Goal: Information Seeking & Learning: Learn about a topic

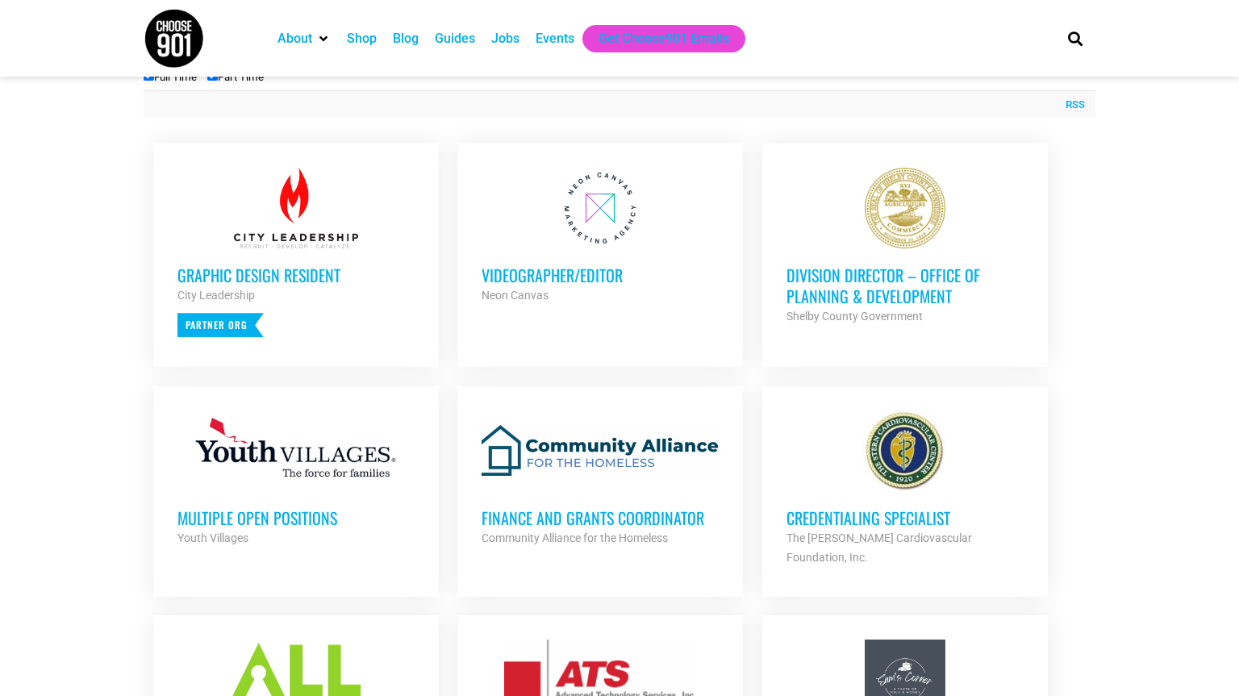
scroll to position [615, 0]
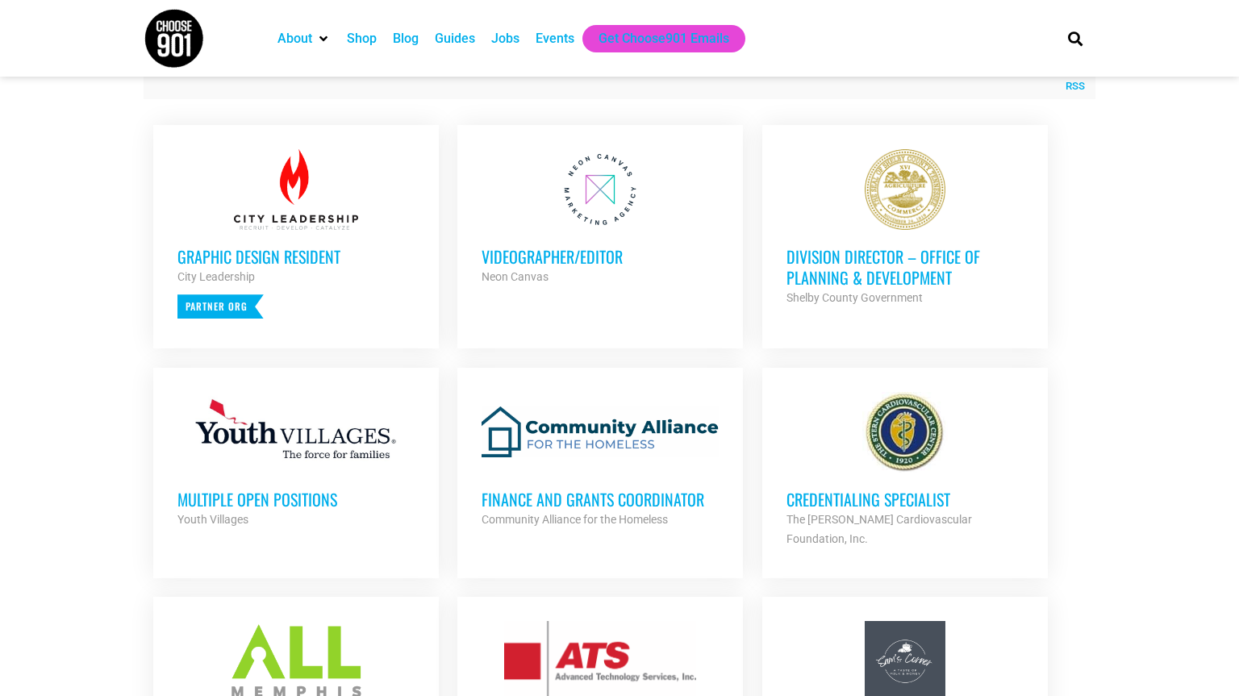
click at [875, 268] on h3 "Division Director – Office of Planning & Development" at bounding box center [904, 267] width 237 height 42
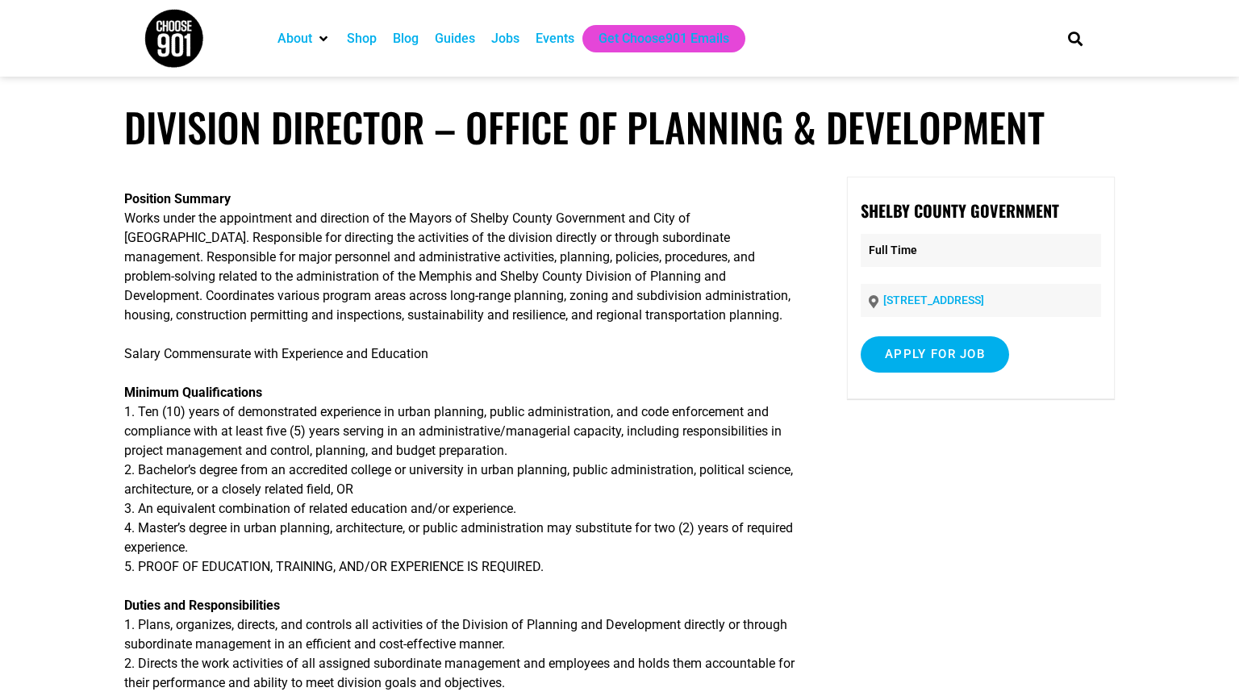
click at [482, 345] on p "Salary Commensurate with Experience and Education" at bounding box center [460, 353] width 673 height 19
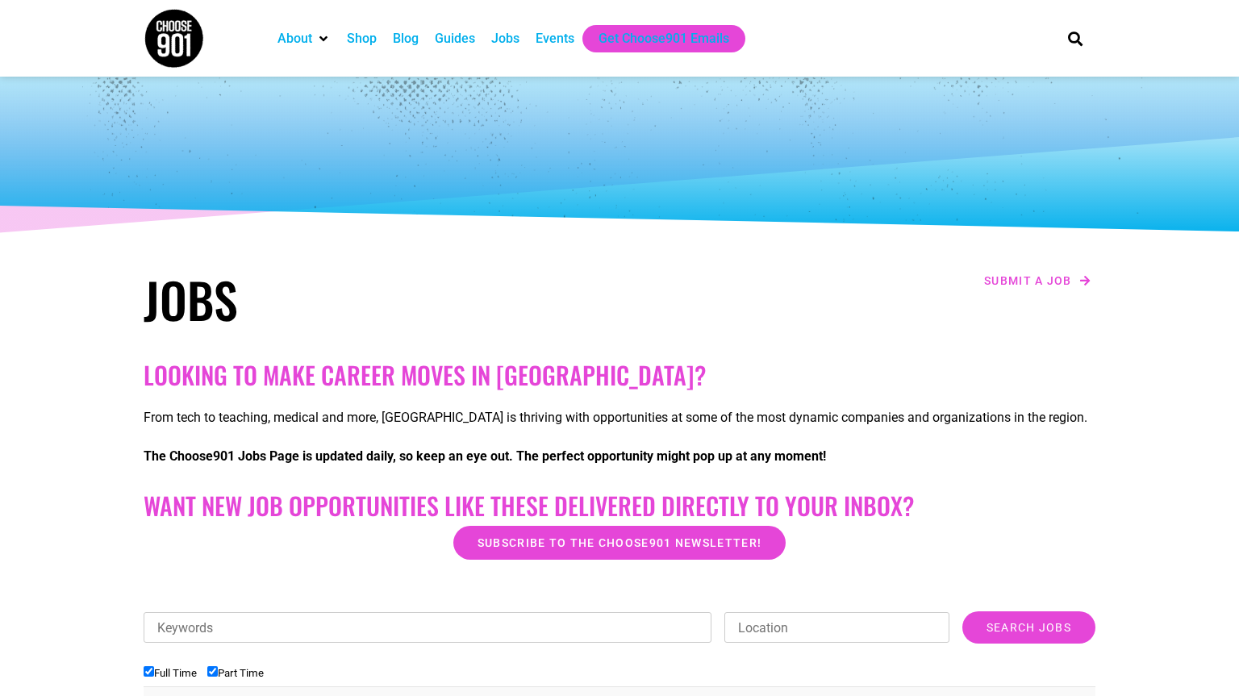
scroll to position [615, 0]
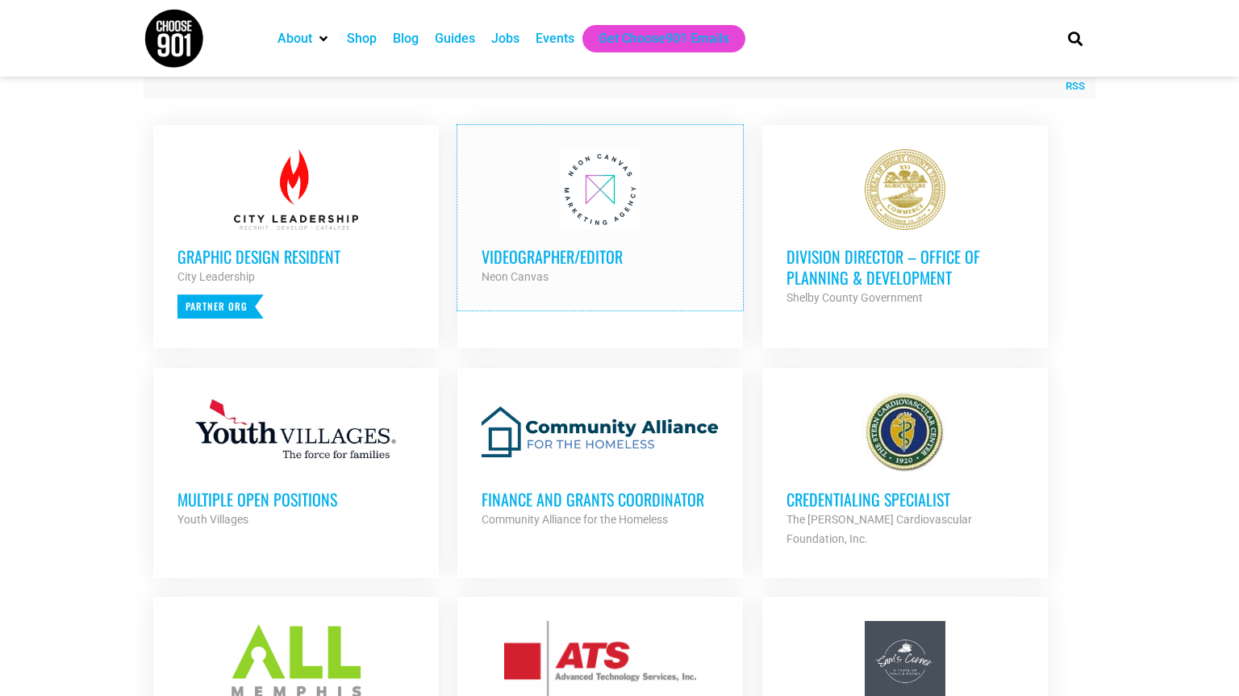
click at [594, 251] on h3 "Videographer/Editor" at bounding box center [599, 256] width 237 height 21
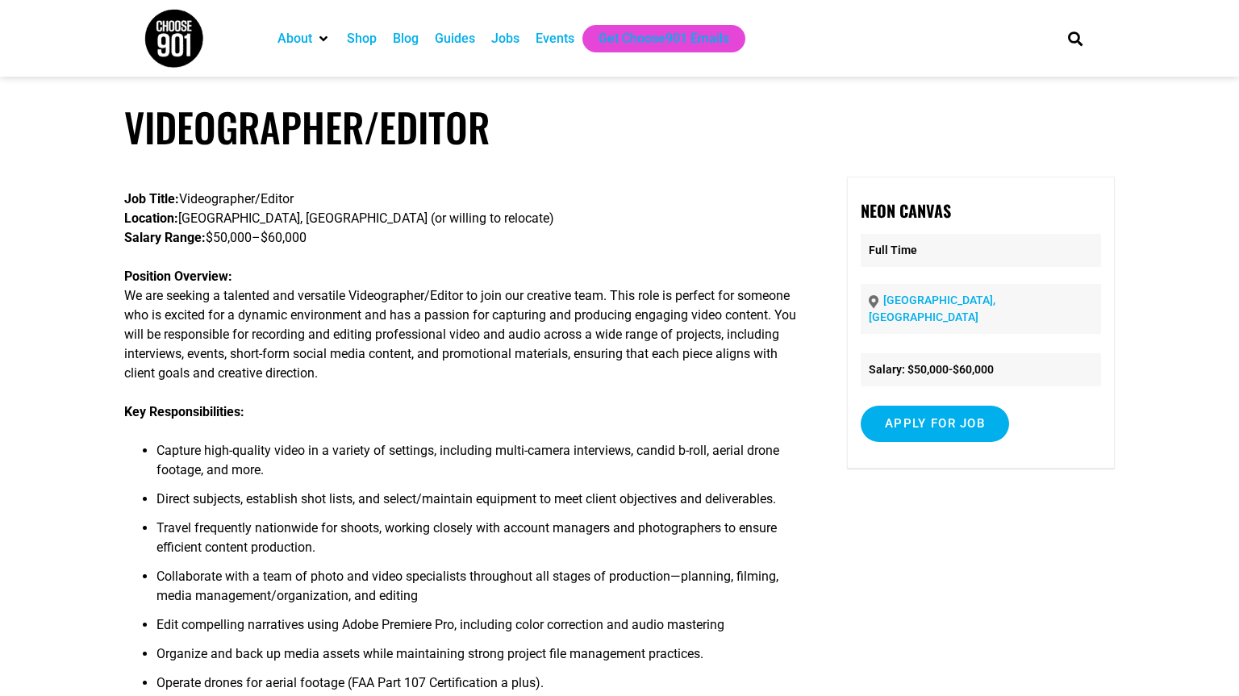
click at [646, 302] on p "Position Overview: We are seeking a talented and versatile Videographer/Editor …" at bounding box center [460, 325] width 673 height 116
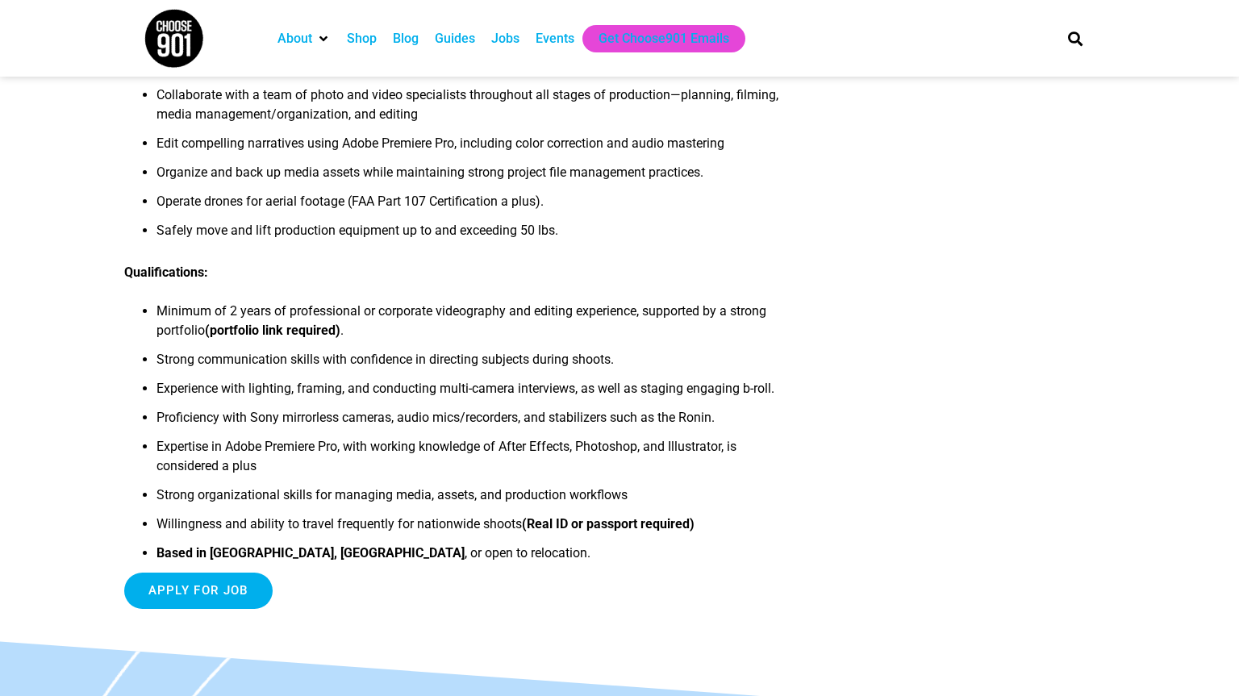
scroll to position [484, 0]
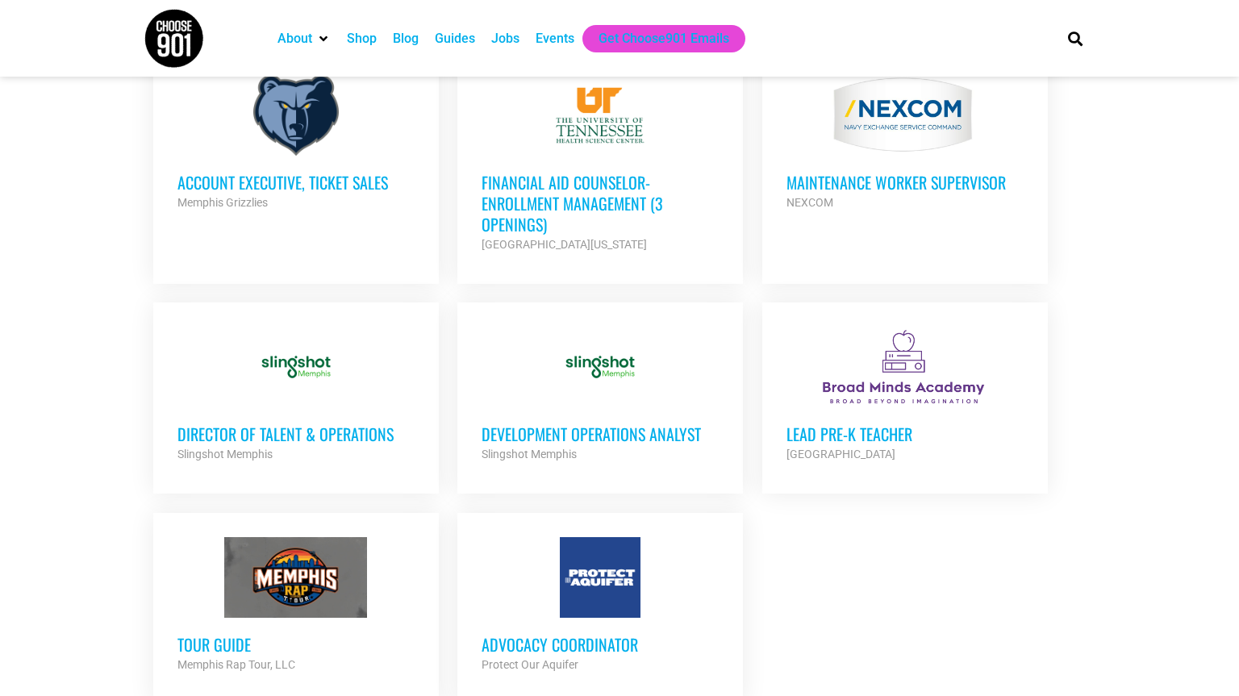
scroll to position [1628, 0]
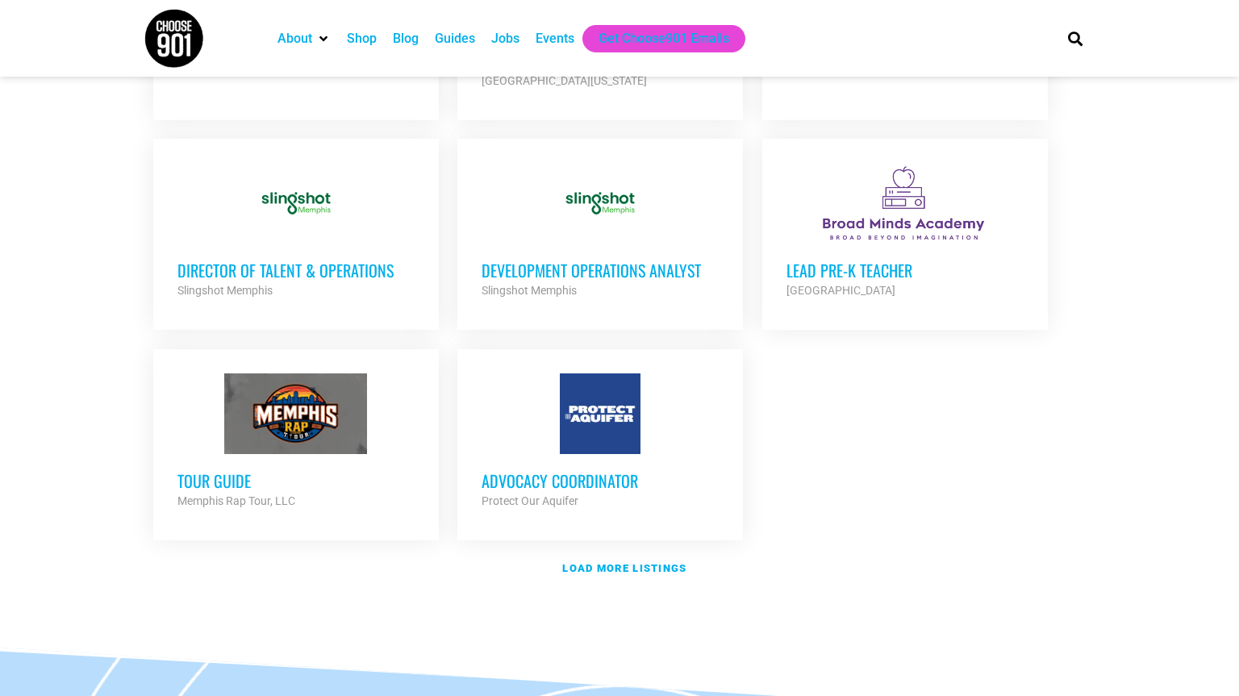
scroll to position [1909, 0]
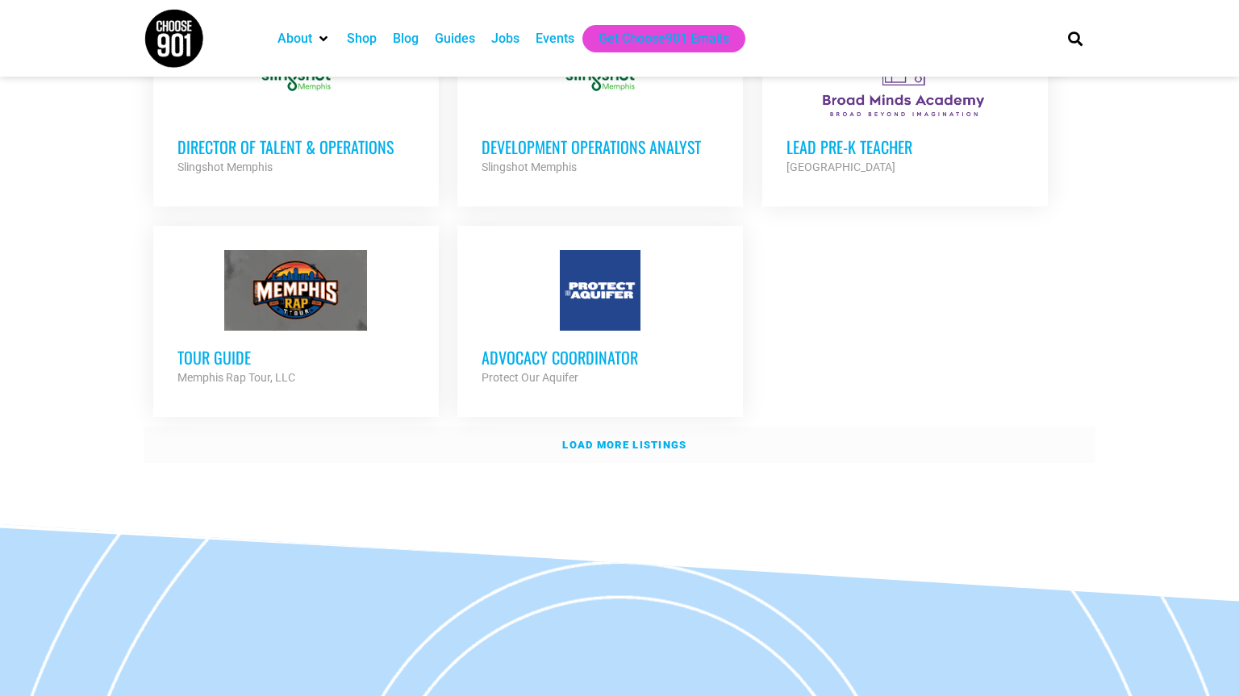
click at [599, 439] on strong "Load more listings" at bounding box center [624, 445] width 124 height 12
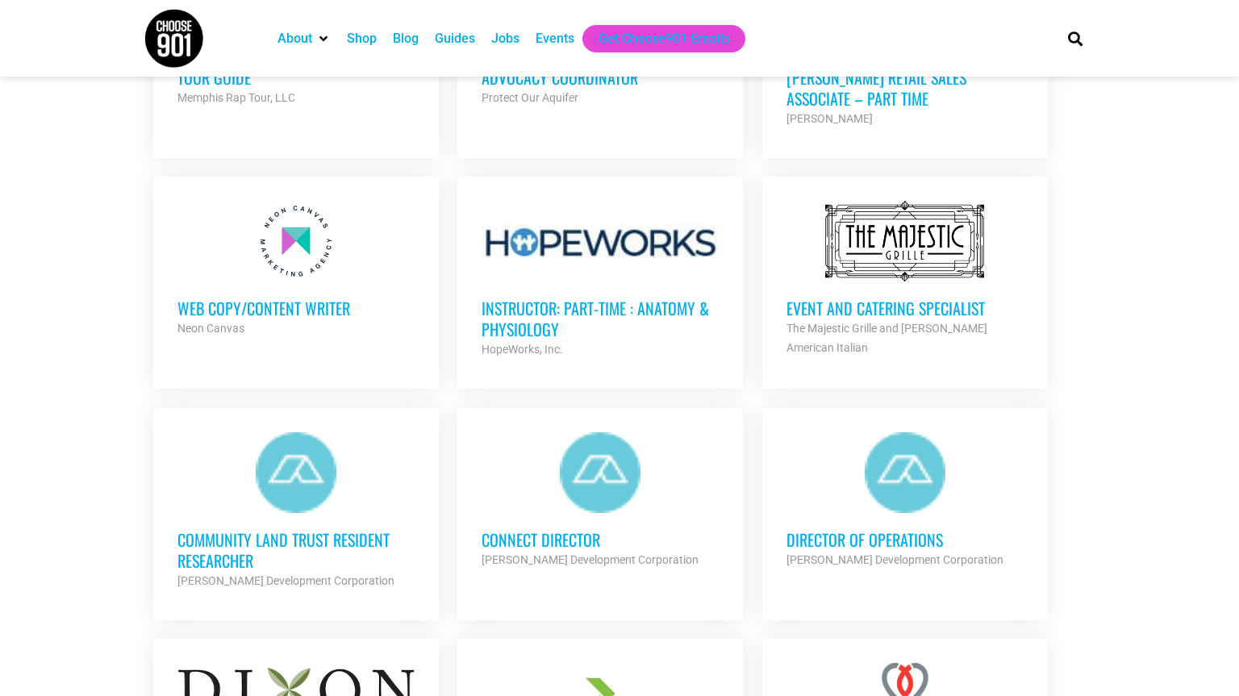
scroll to position [2247, 0]
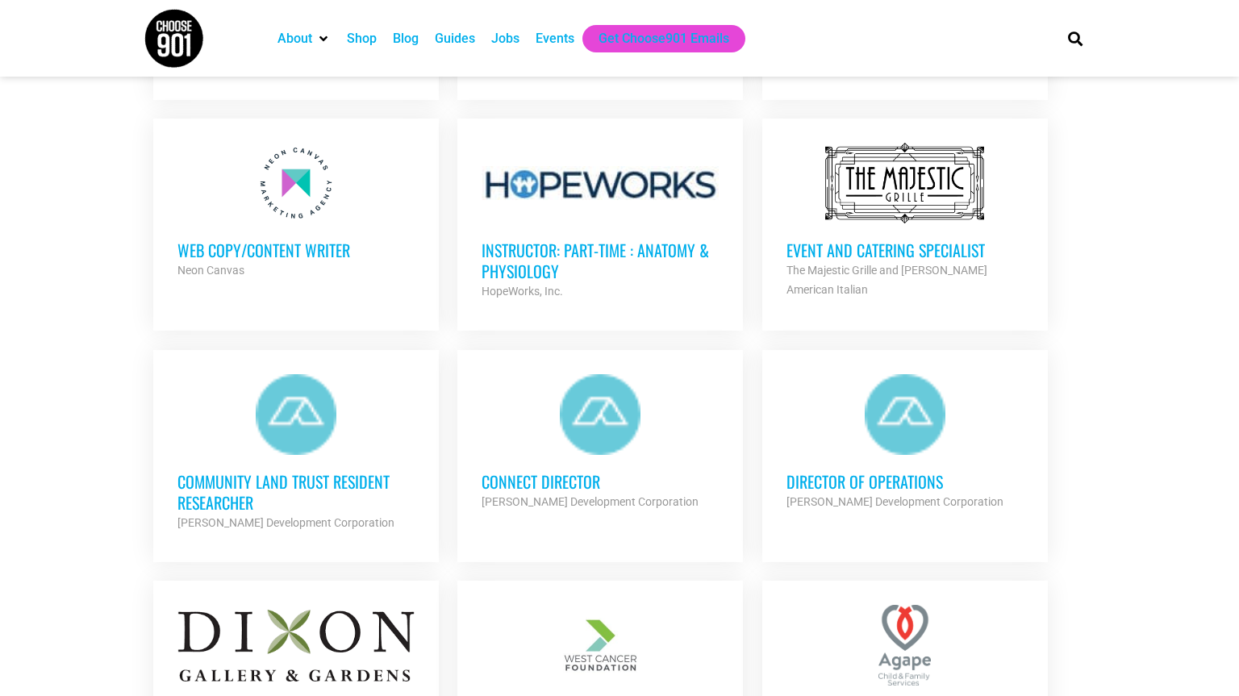
click at [272, 471] on h3 "Community Land Trust Resident Researcher" at bounding box center [295, 492] width 237 height 42
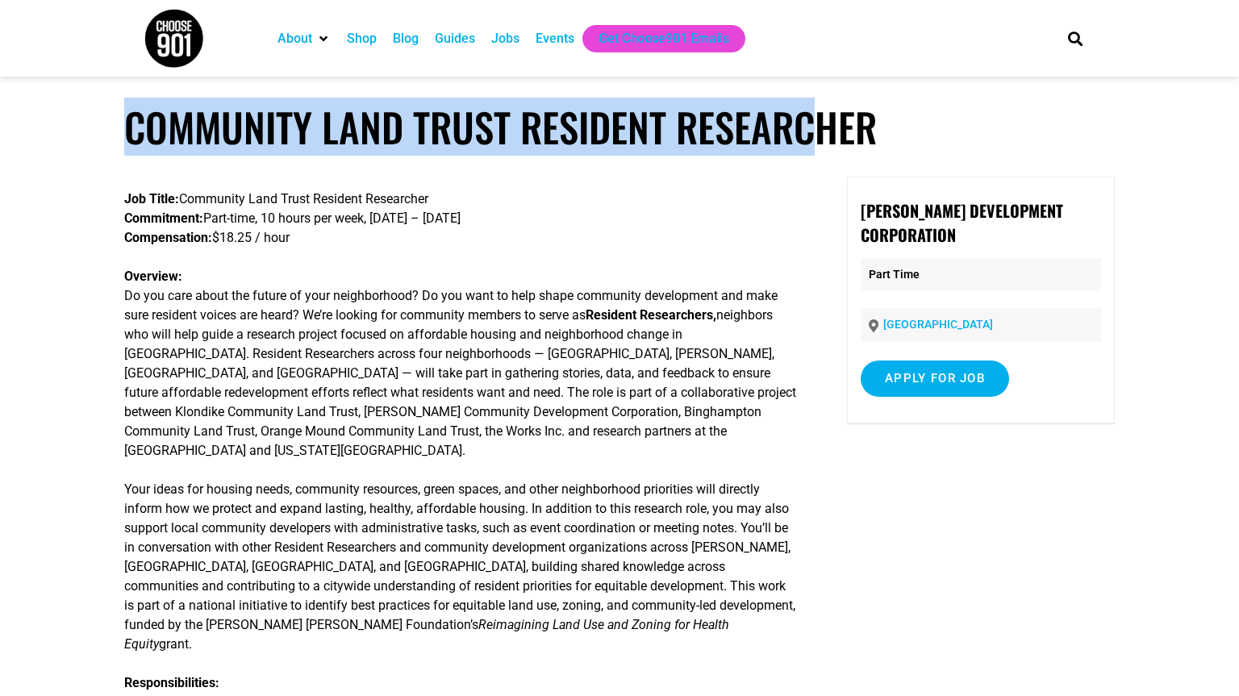
drag, startPoint x: 0, startPoint y: 0, endPoint x: 811, endPoint y: 116, distance: 819.6
click at [811, 116] on h1 "Community Land Trust Resident Researcher" at bounding box center [619, 127] width 991 height 48
drag, startPoint x: 121, startPoint y: 130, endPoint x: 893, endPoint y: 138, distance: 771.9
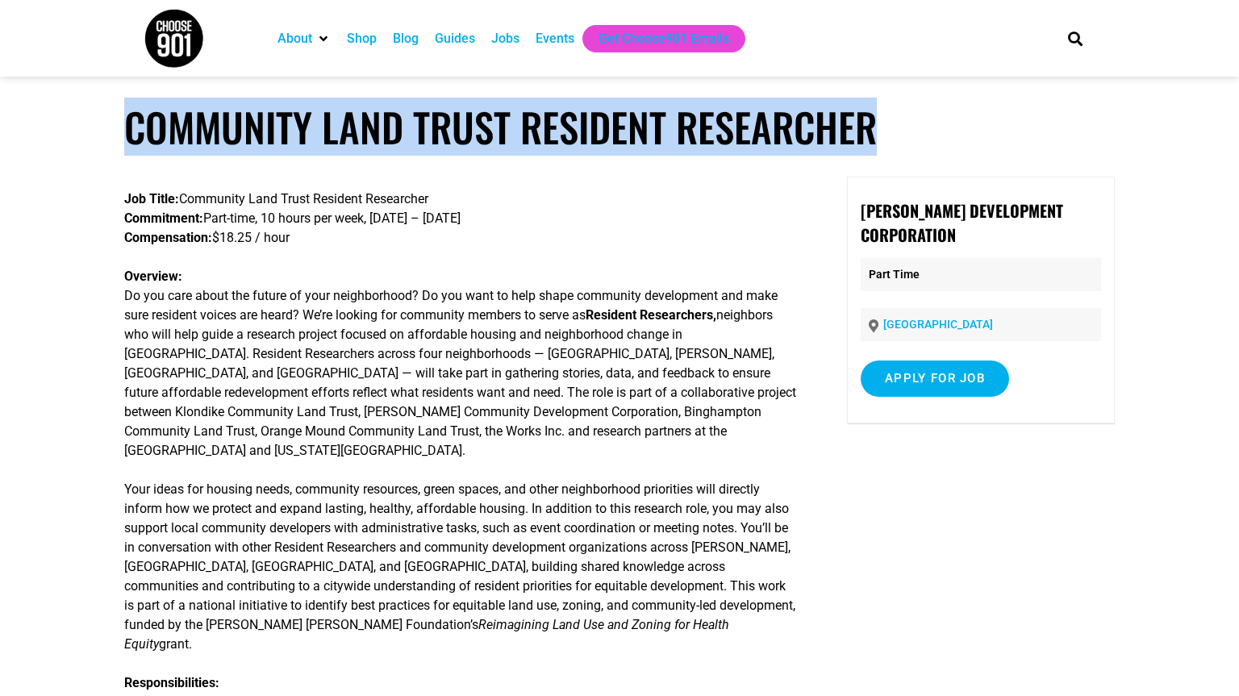
copy h1 "Community Land Trust Resident Researcher"
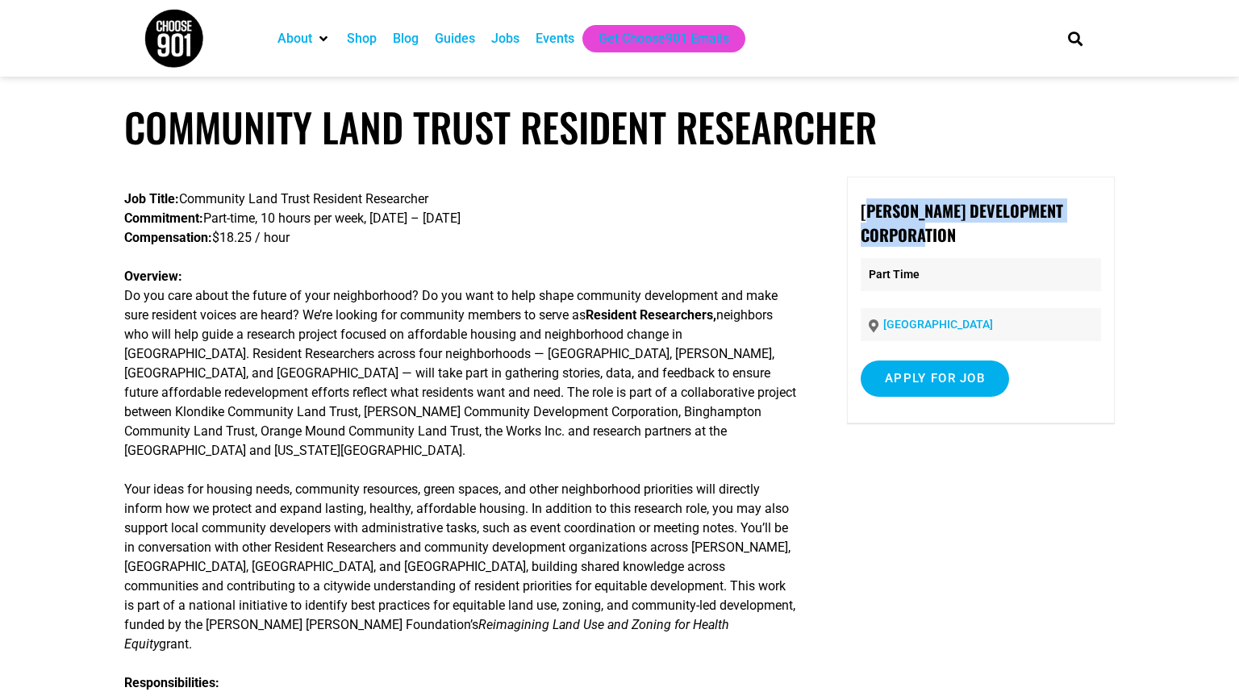
drag, startPoint x: 865, startPoint y: 211, endPoint x: 993, endPoint y: 239, distance: 130.3
click at [993, 239] on p "[PERSON_NAME] Development Corporation" at bounding box center [981, 222] width 240 height 48
drag, startPoint x: 861, startPoint y: 215, endPoint x: 977, endPoint y: 255, distance: 122.7
click at [977, 255] on div "[PERSON_NAME] Development Corporation Part Time [GEOGRAPHIC_DATA] Apply for job…" at bounding box center [981, 300] width 268 height 247
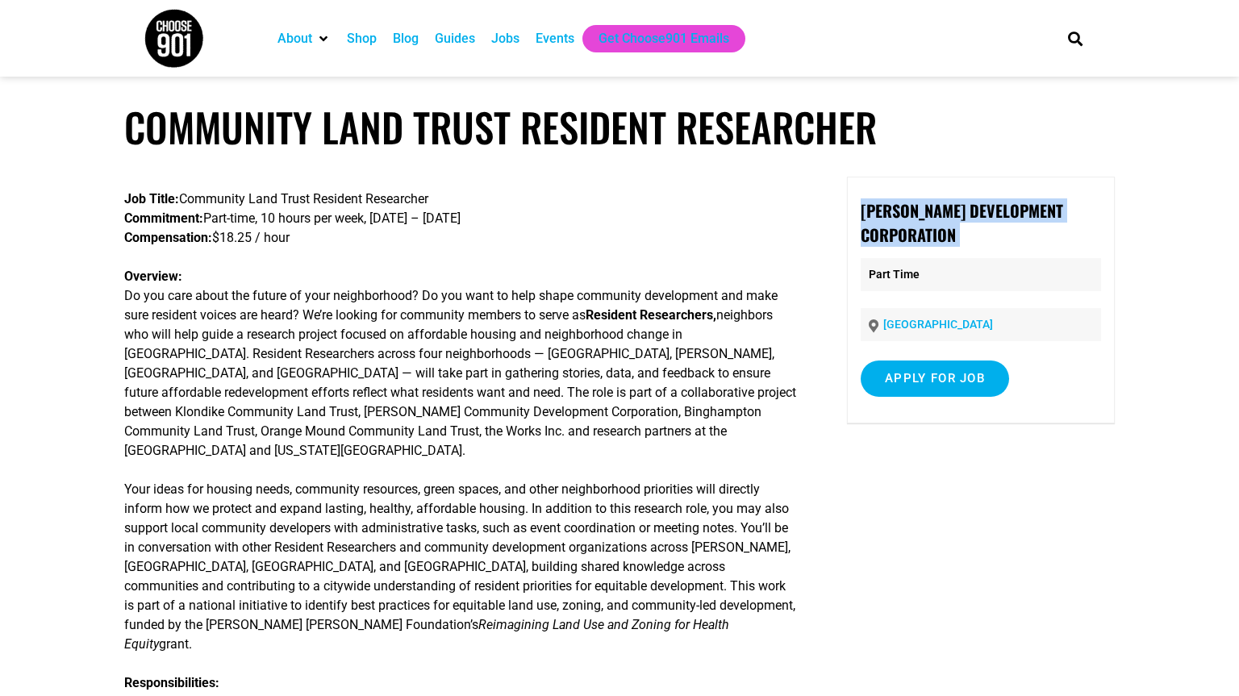
copy div "[PERSON_NAME] Development Corporation"
